Goal: Check status: Check status

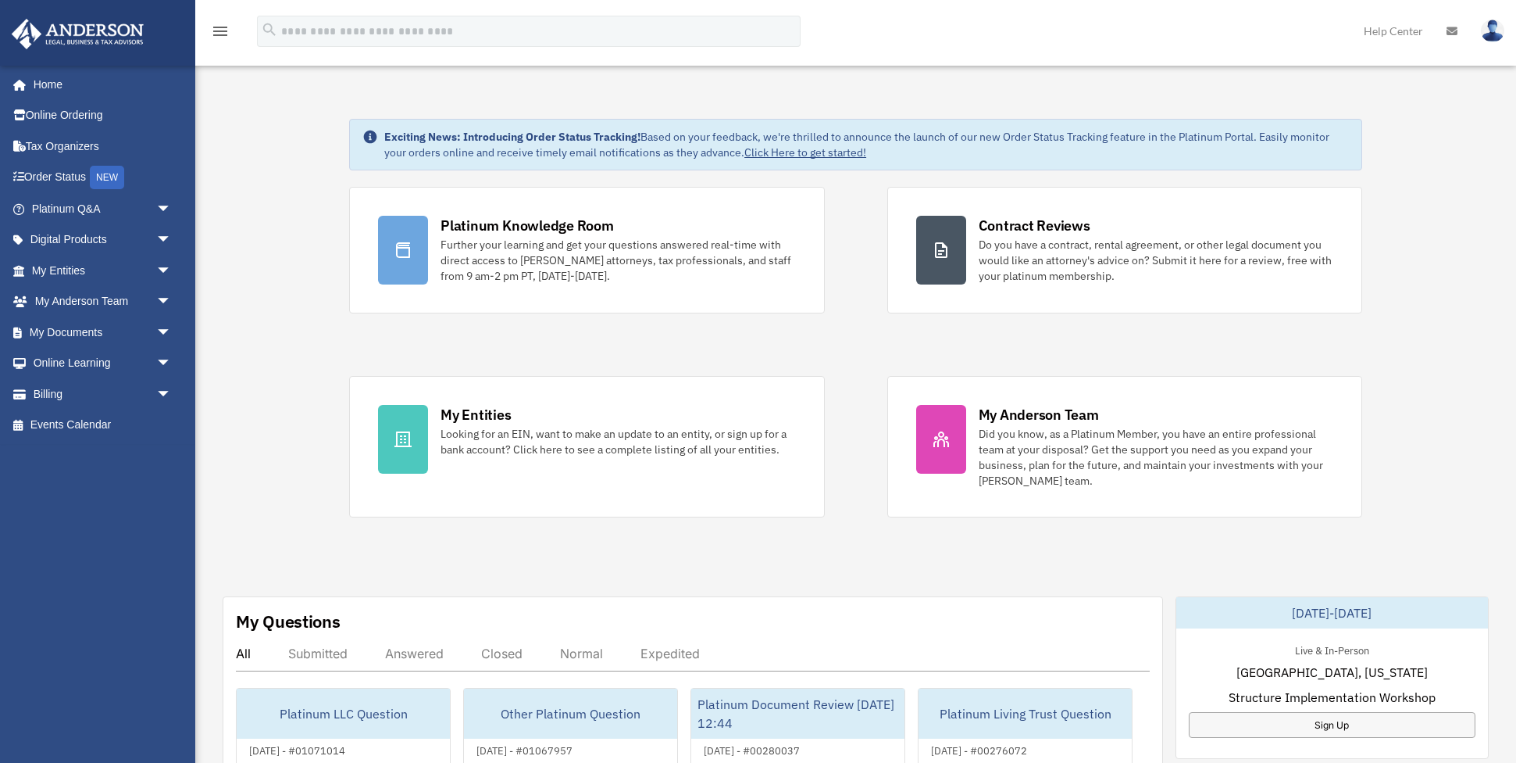
click at [62, 267] on link "My Entities arrow_drop_down" at bounding box center [103, 270] width 184 height 31
click at [165, 267] on span "arrow_drop_down" at bounding box center [171, 271] width 31 height 32
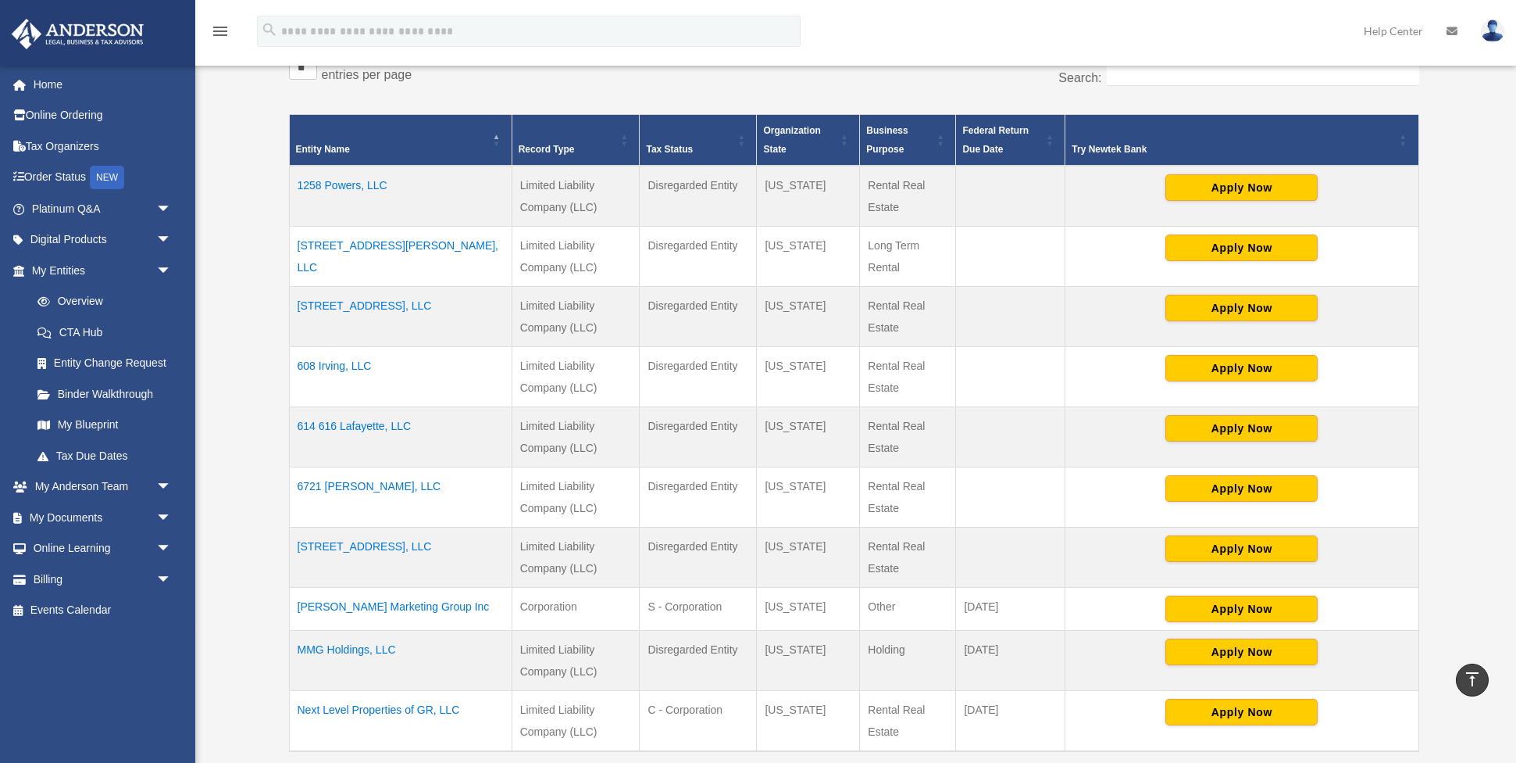
scroll to position [312, 0]
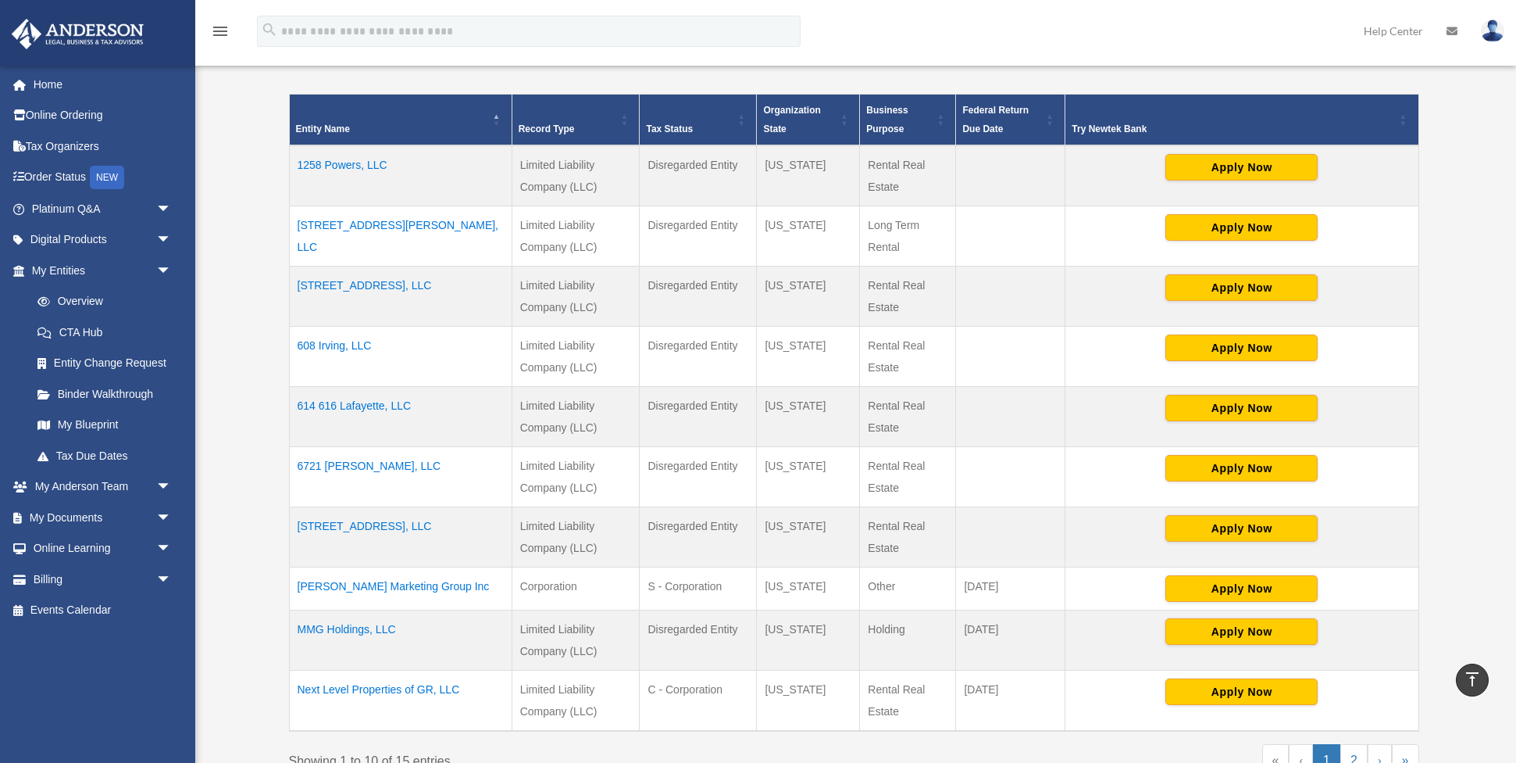
click at [348, 166] on td "1258 Powers, LLC" at bounding box center [400, 175] width 223 height 61
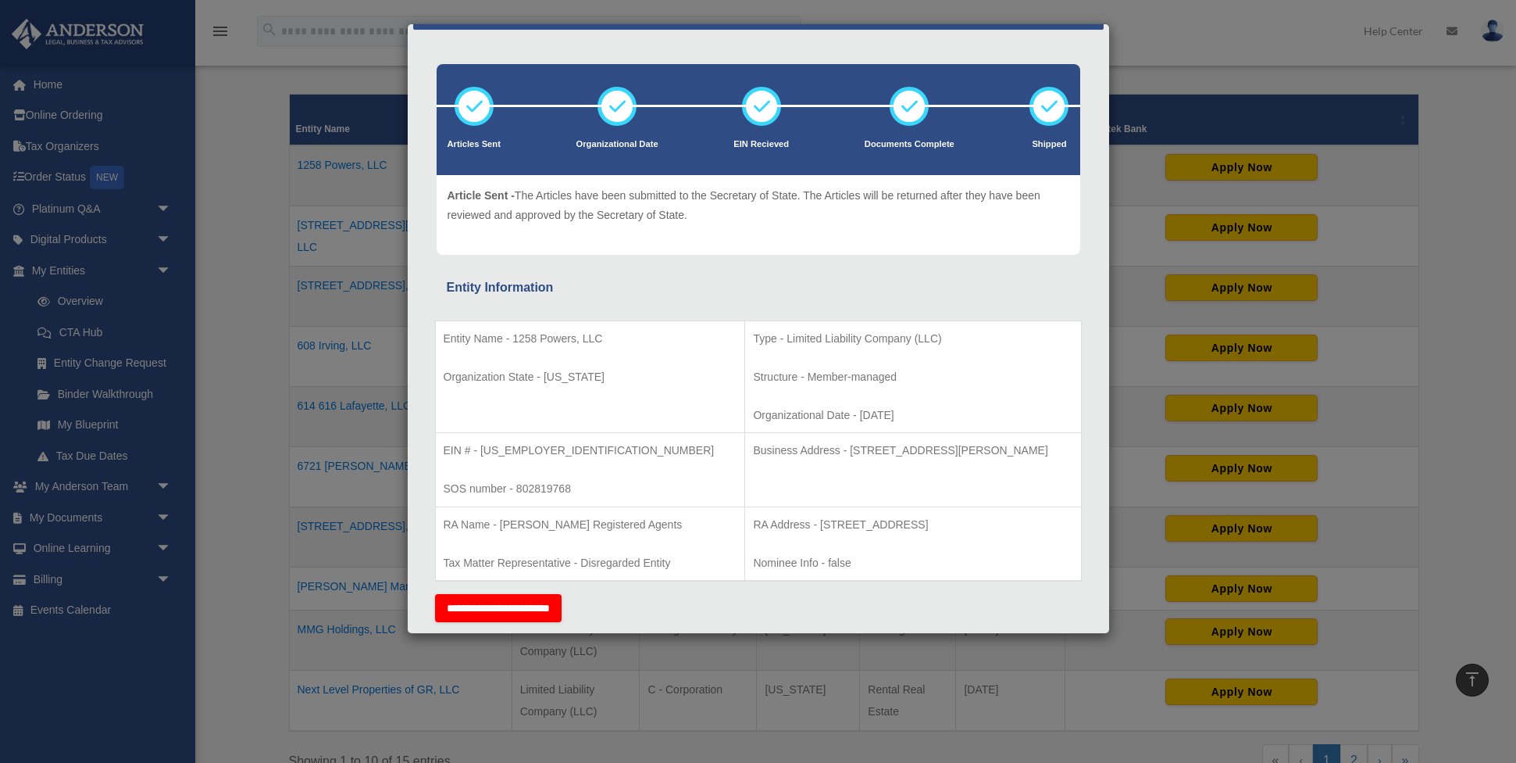
scroll to position [0, 0]
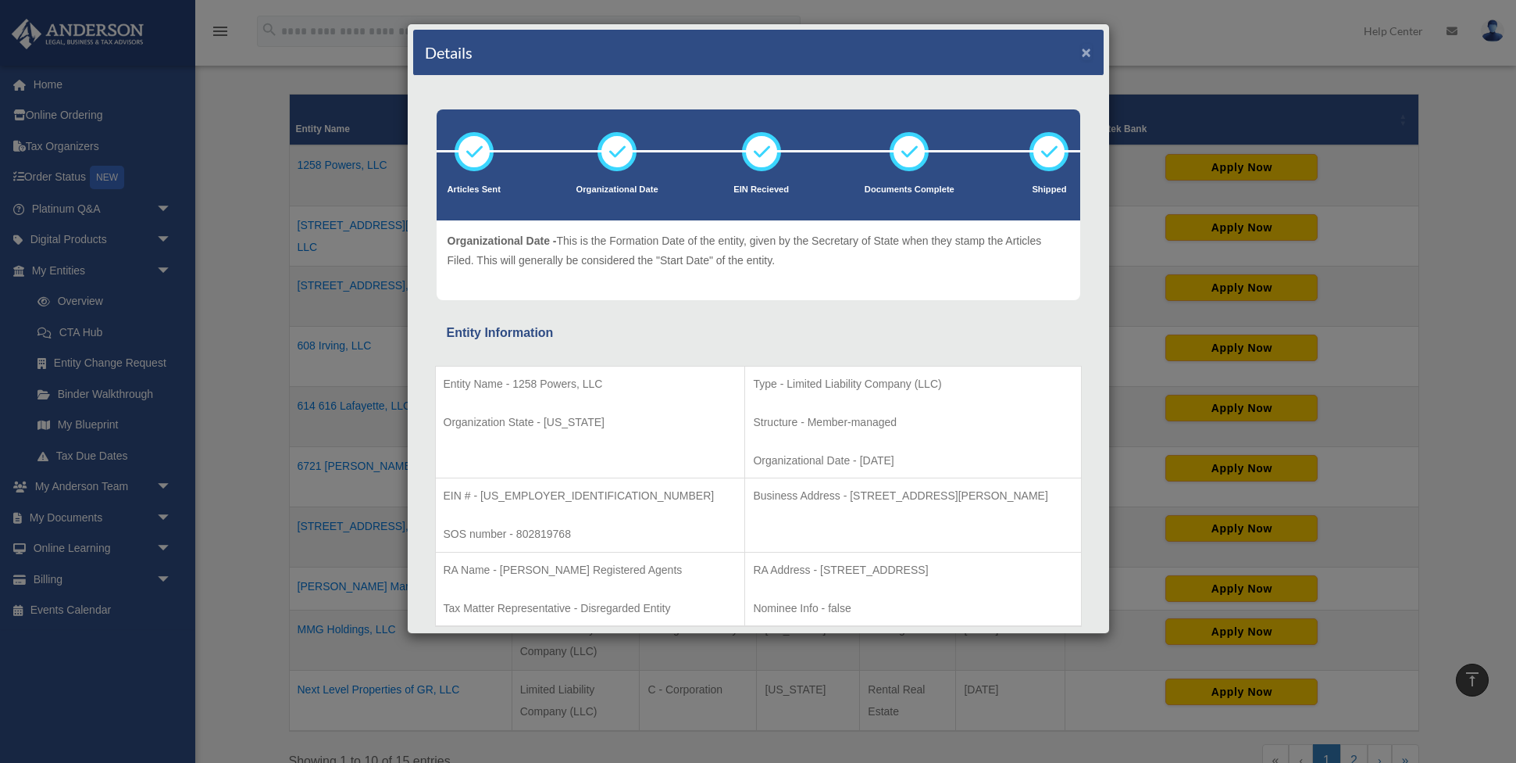
click at [1086, 48] on button "×" at bounding box center [1087, 52] width 10 height 16
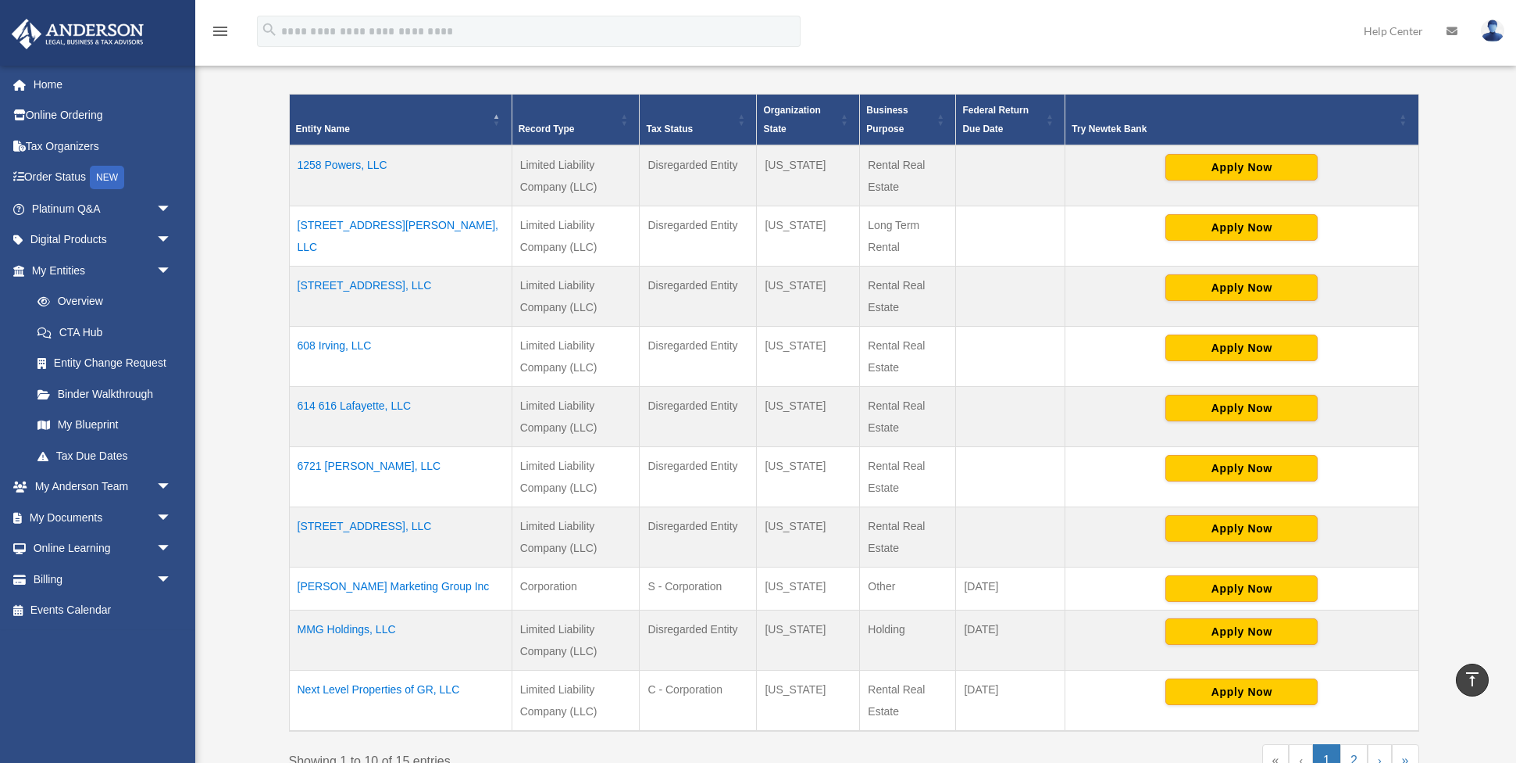
click at [352, 162] on td "1258 Powers, LLC" at bounding box center [400, 175] width 223 height 61
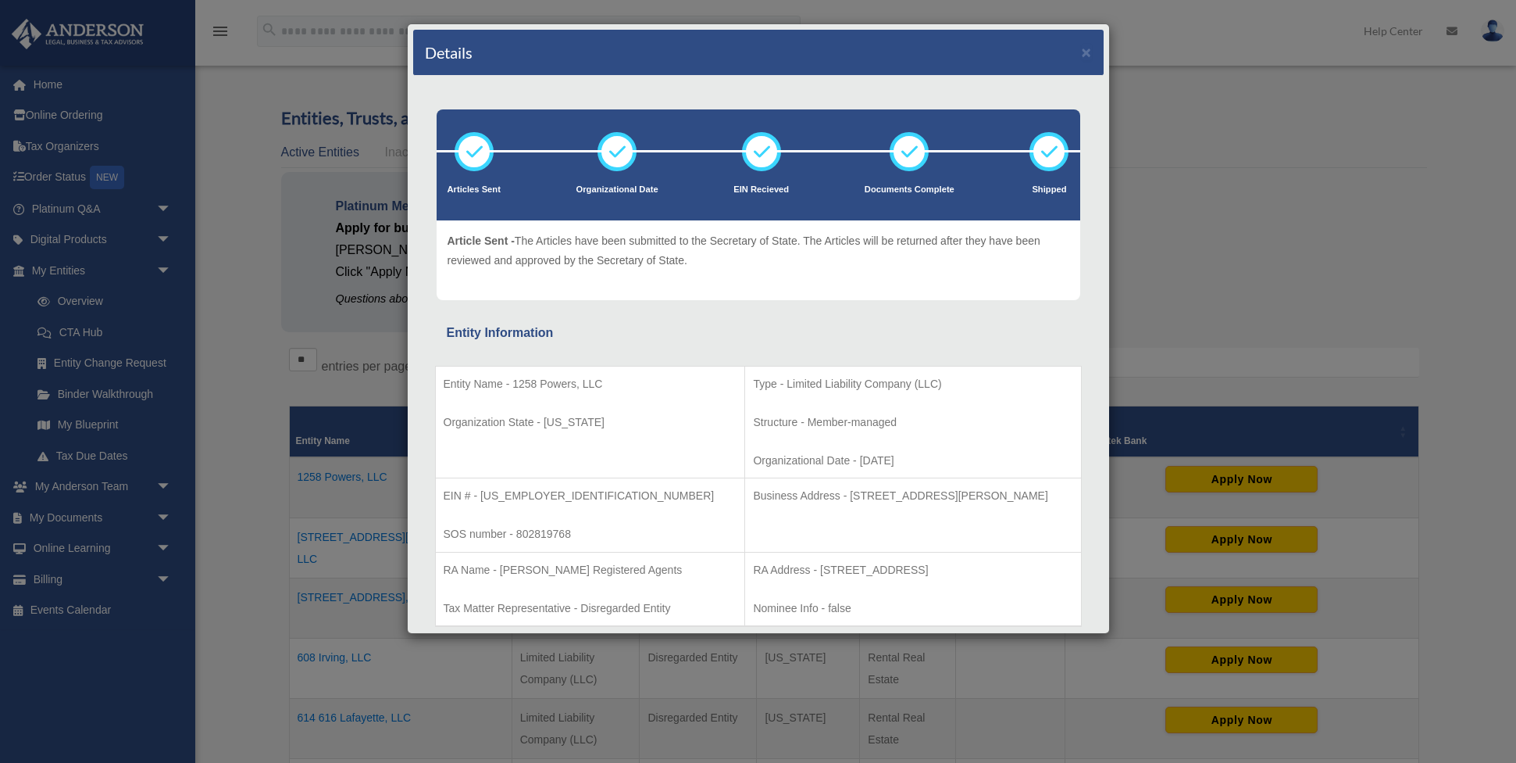
click at [240, 77] on div "Details × Articles Sent Organizational Date" at bounding box center [758, 381] width 1516 height 763
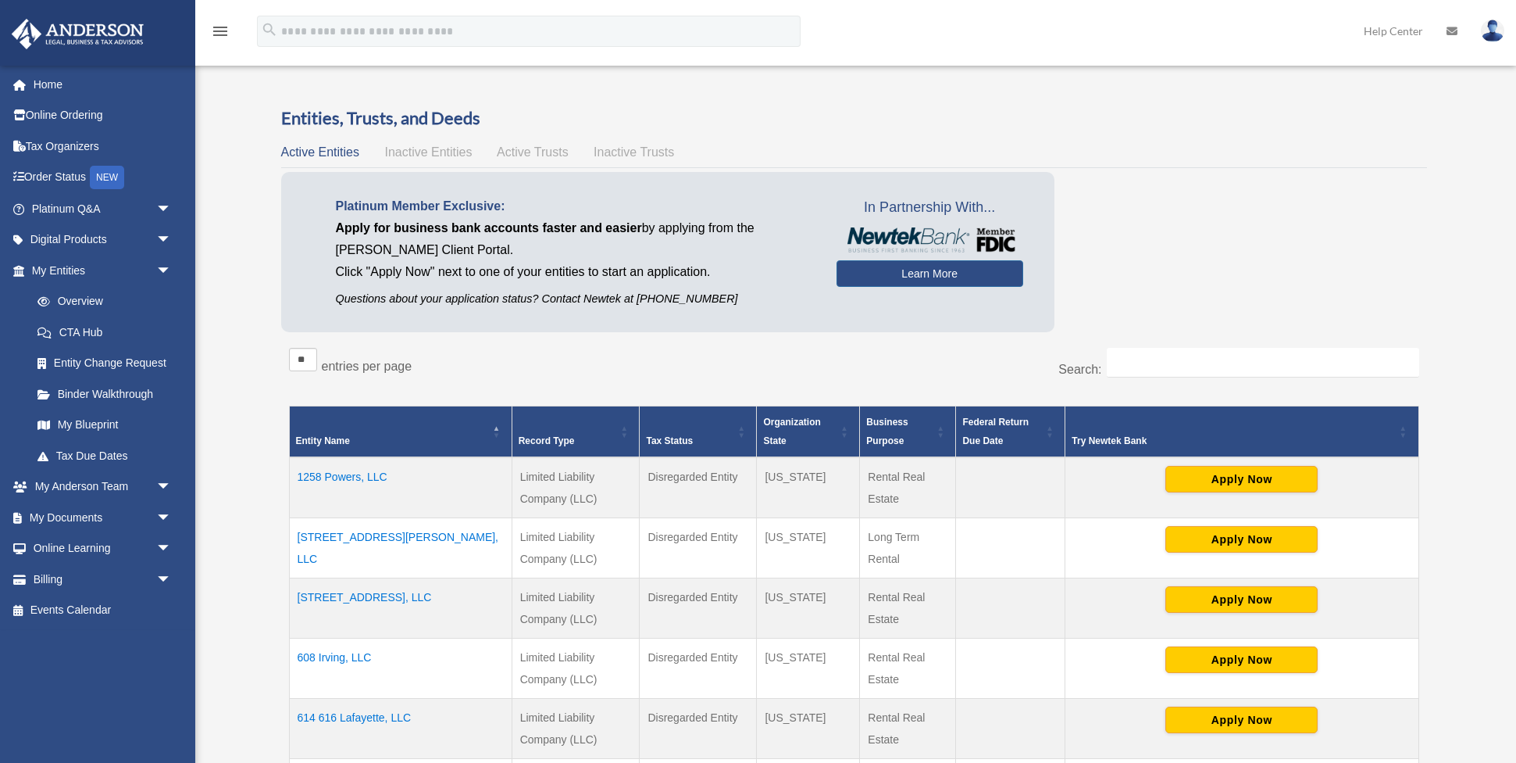
scroll to position [346, 0]
